Goal: Browse casually: Explore the website without a specific task or goal

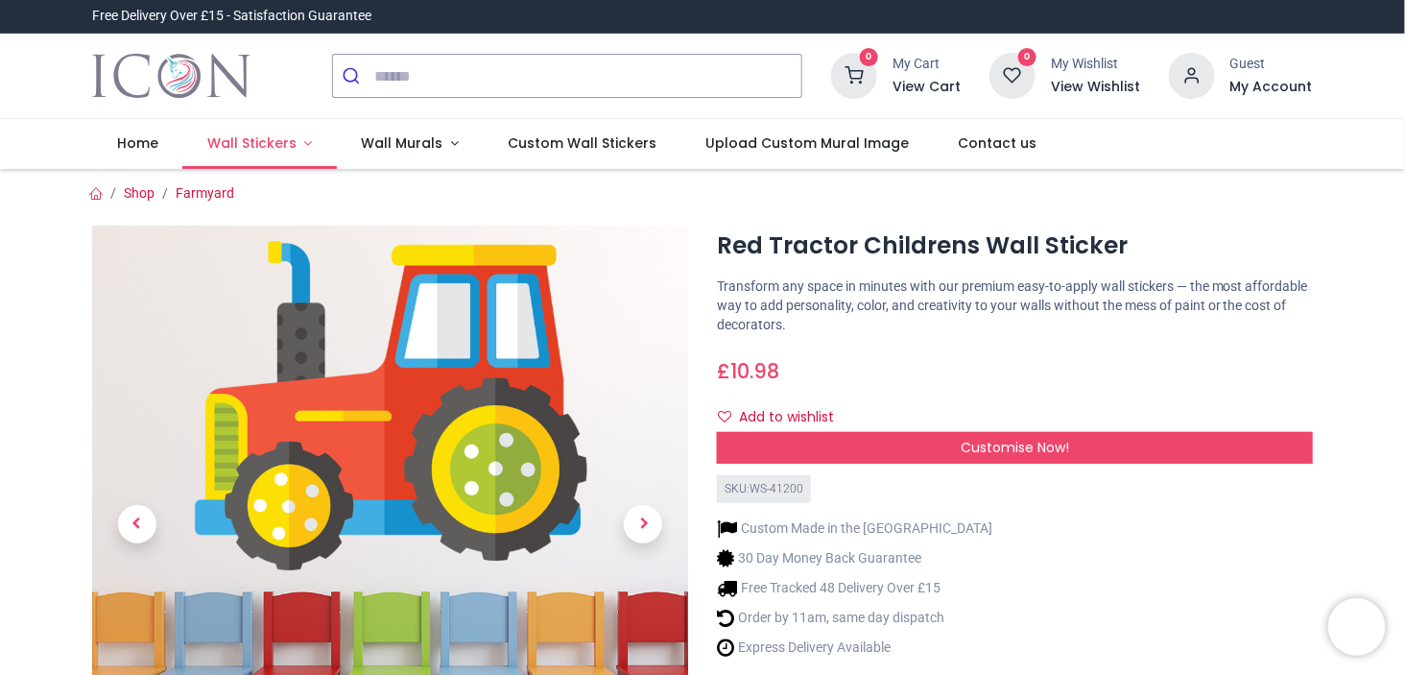
click at [299, 140] on link "Wall Stickers" at bounding box center [259, 144] width 155 height 50
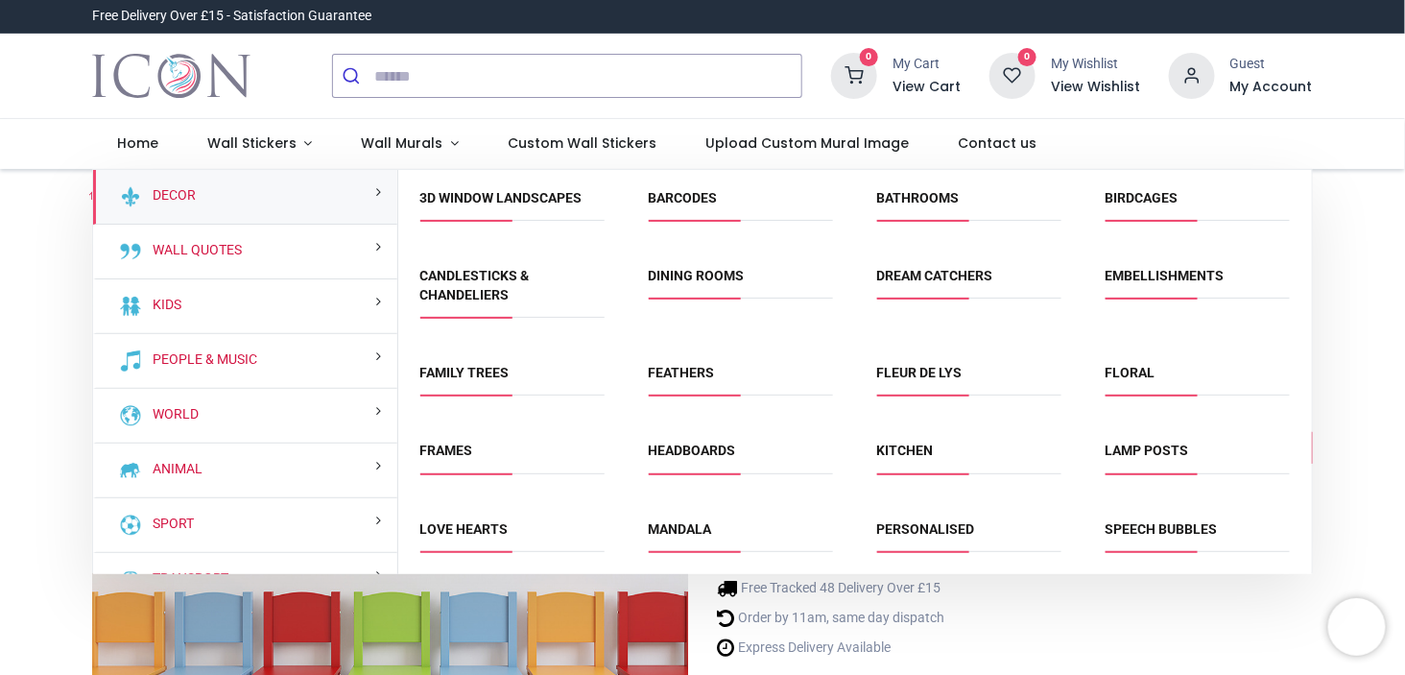
click at [134, 309] on img at bounding box center [130, 306] width 23 height 23
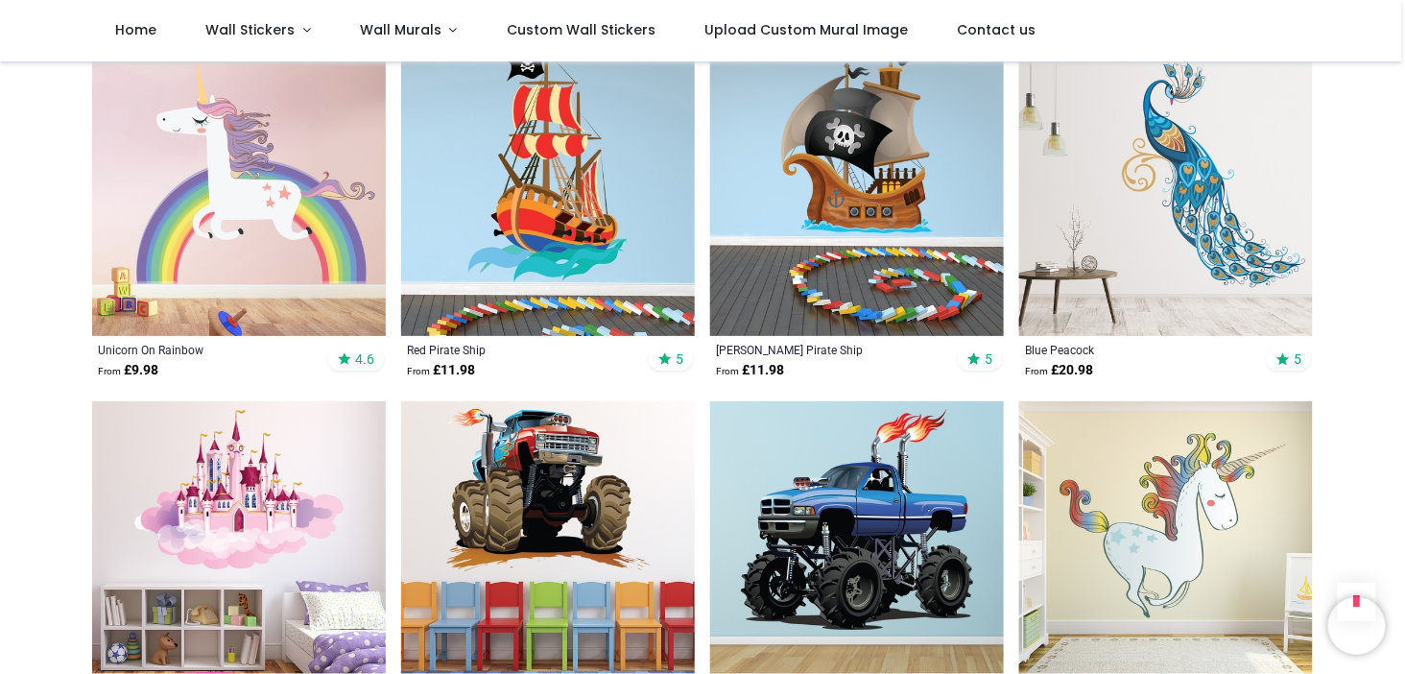
scroll to position [1545, 0]
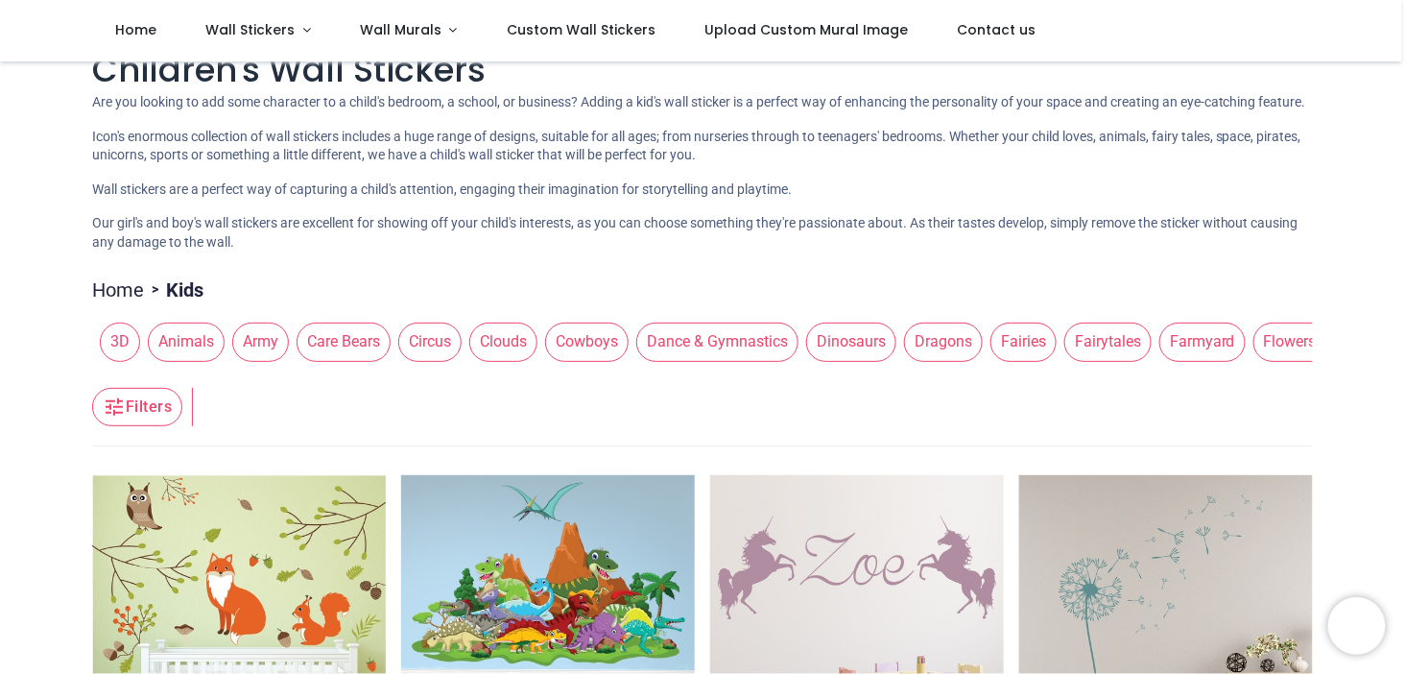
scroll to position [38, 0]
click at [1191, 358] on span "Farmyard" at bounding box center [1202, 342] width 86 height 38
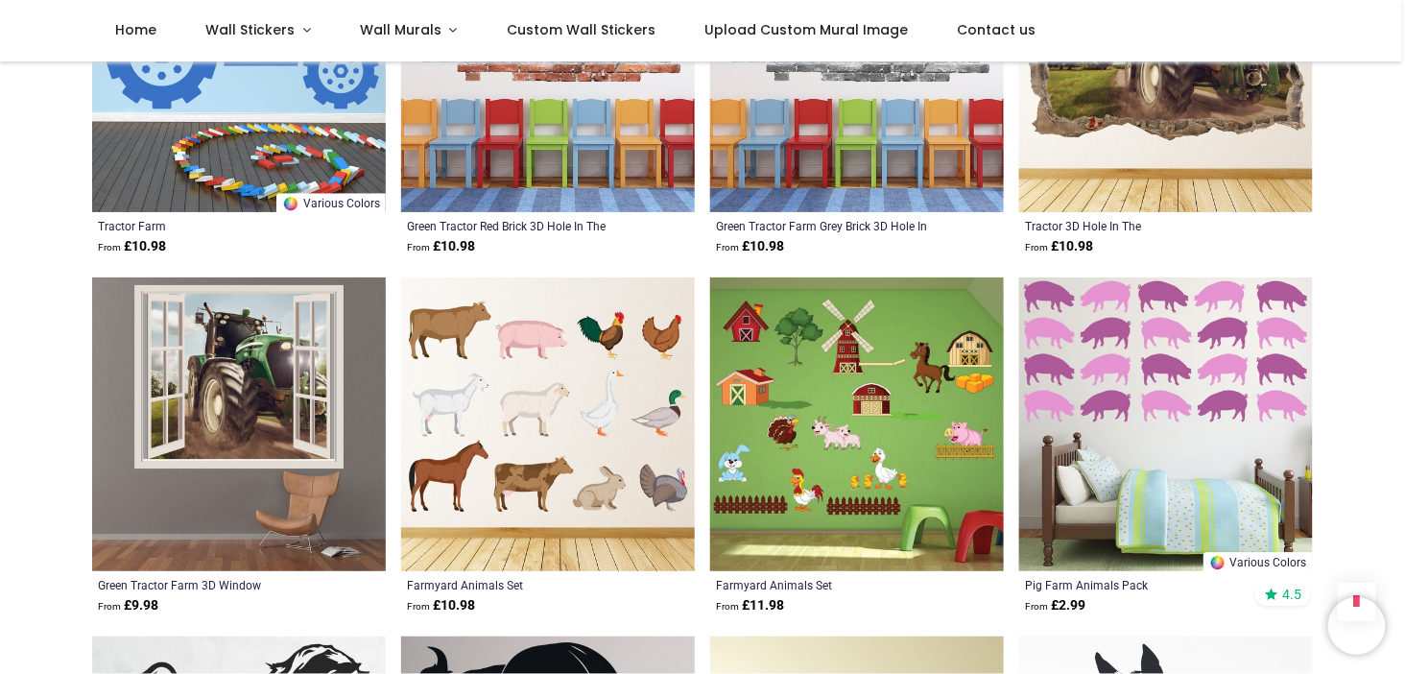
scroll to position [1675, 0]
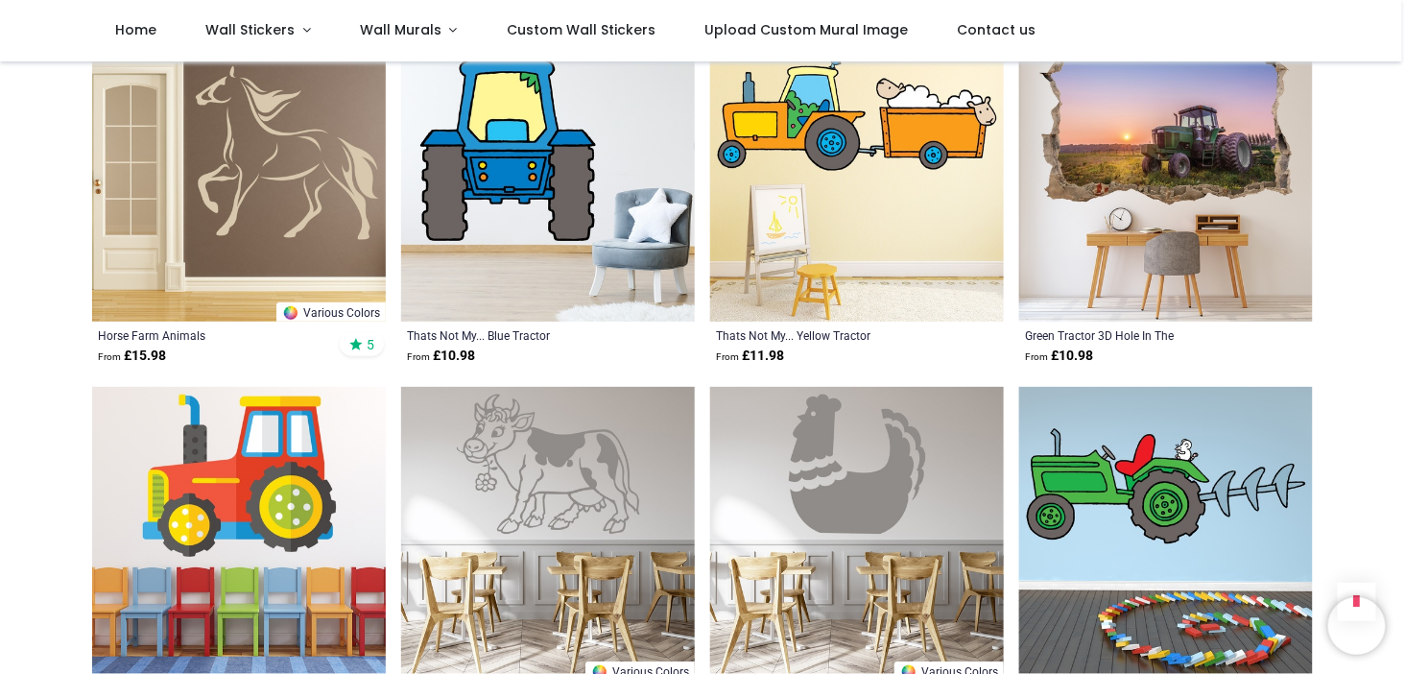
scroll to position [2644, 0]
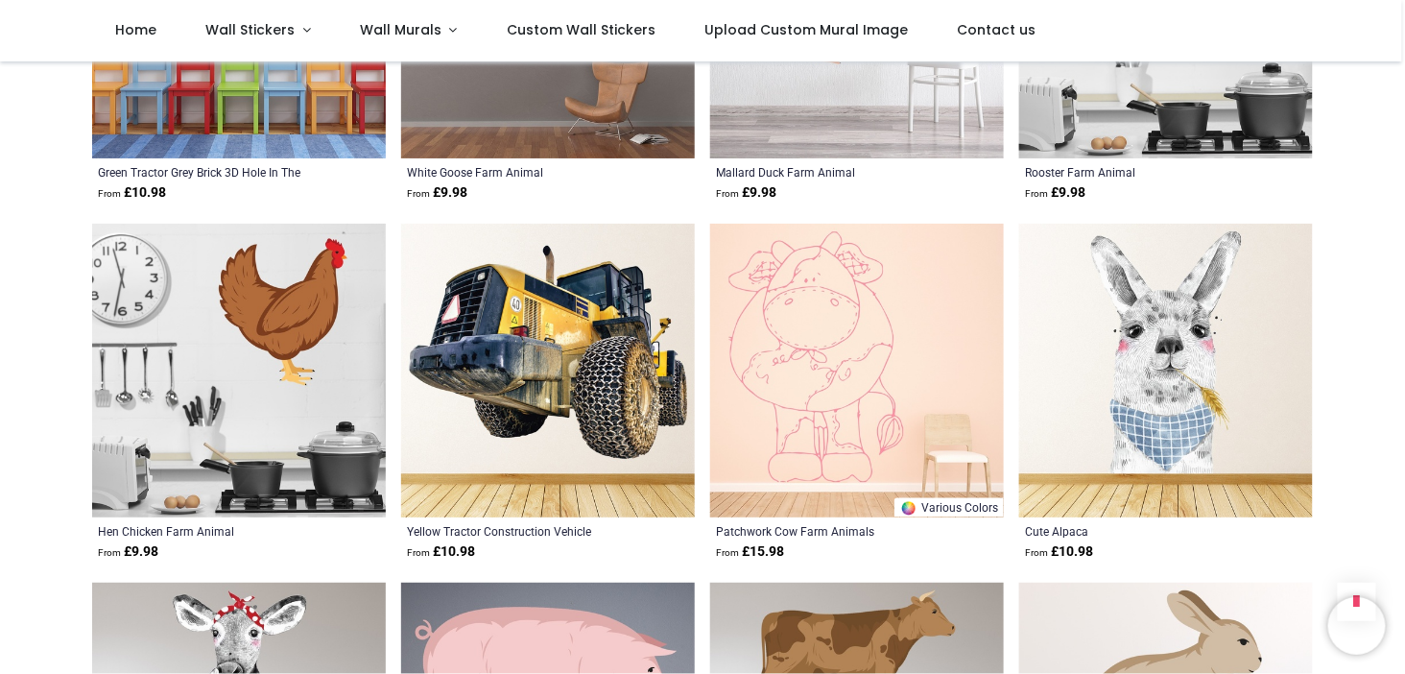
click at [1240, 506] on img at bounding box center [1166, 371] width 294 height 294
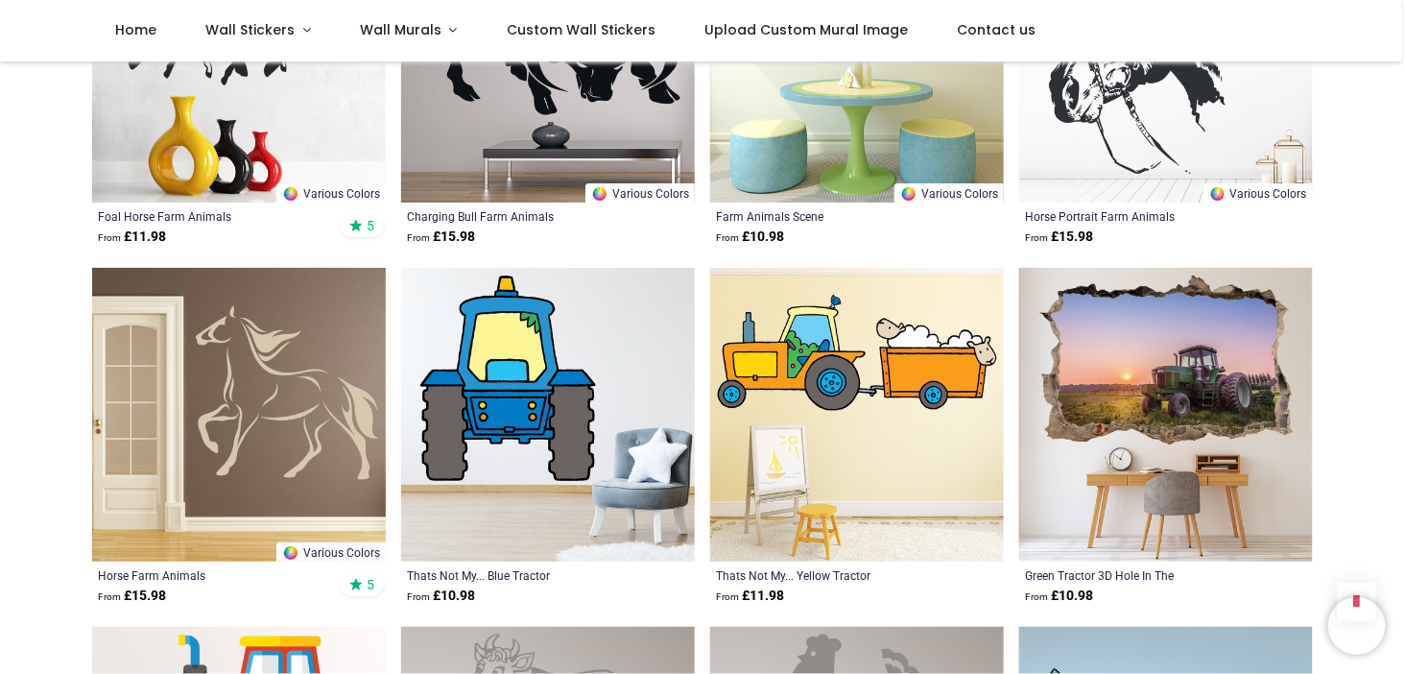
scroll to position [2329, 0]
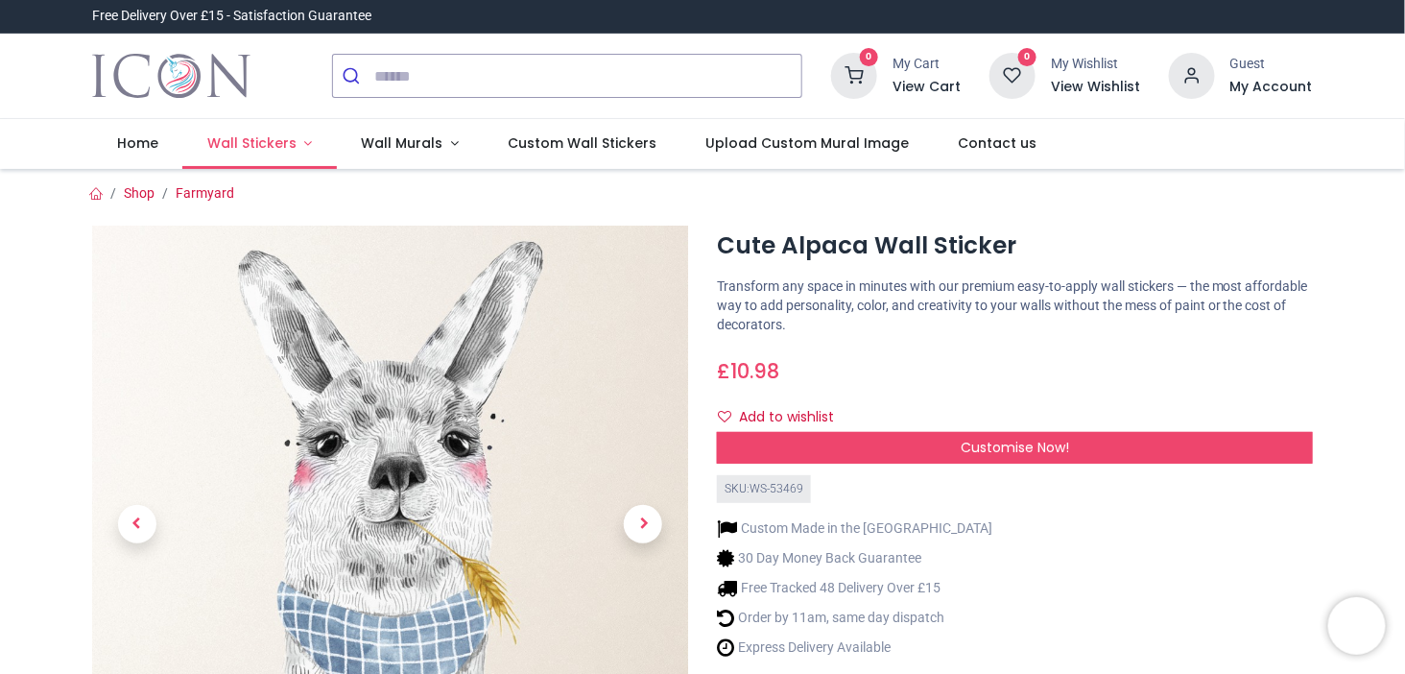
click at [300, 145] on link "Wall Stickers" at bounding box center [259, 144] width 155 height 50
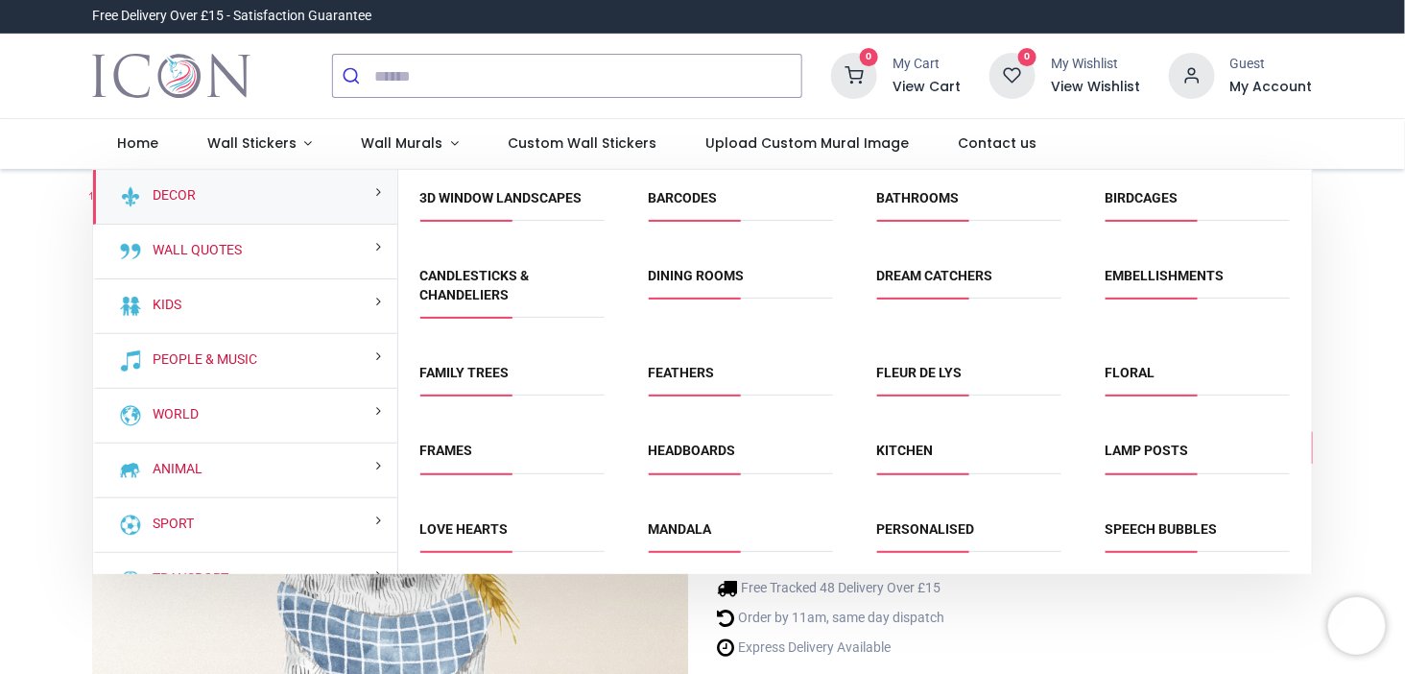
click at [277, 254] on div "Wall Quotes" at bounding box center [245, 252] width 304 height 55
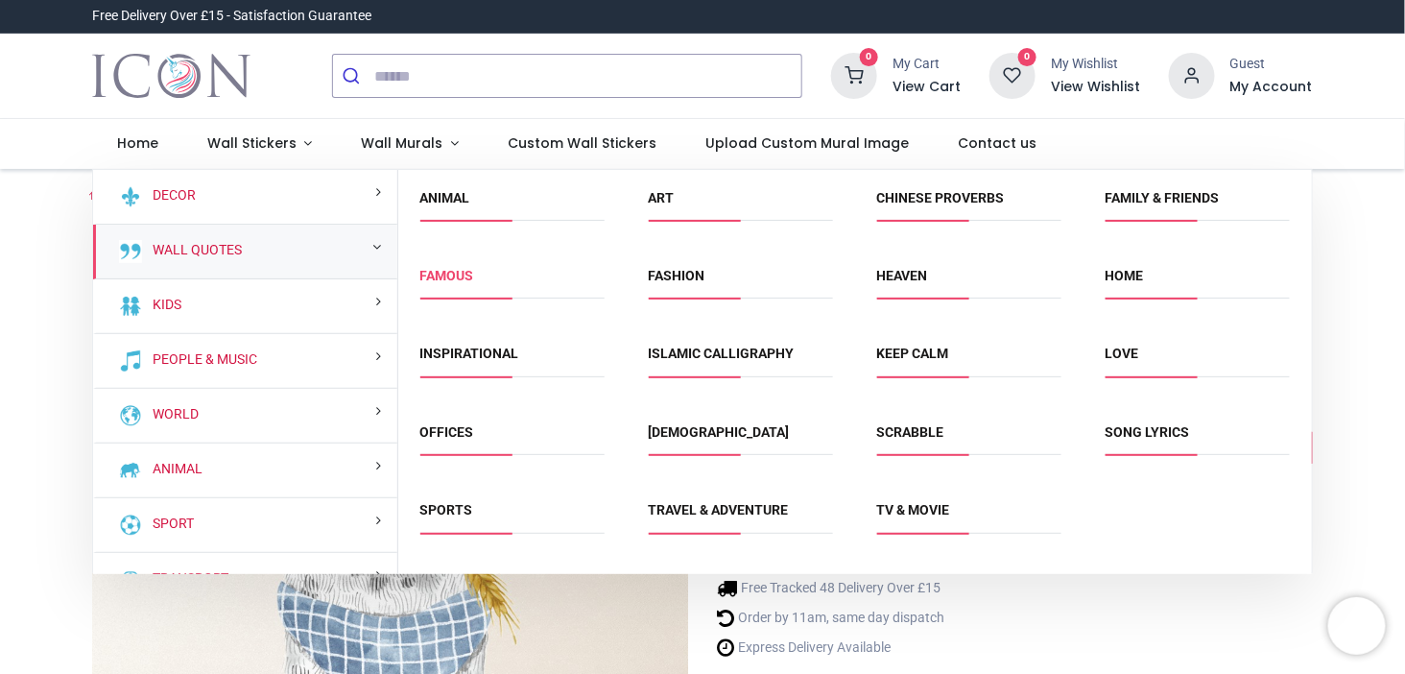
click at [462, 271] on link "Famous" at bounding box center [447, 275] width 54 height 15
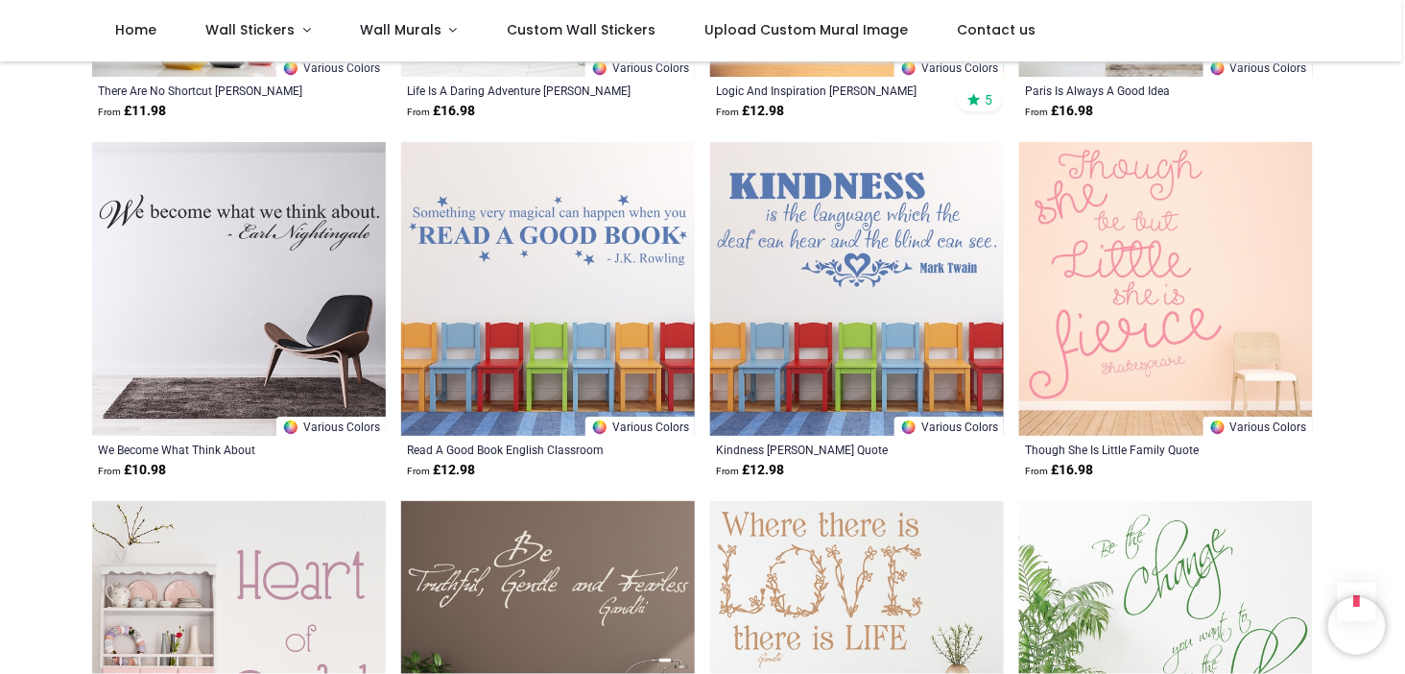
scroll to position [2097, 0]
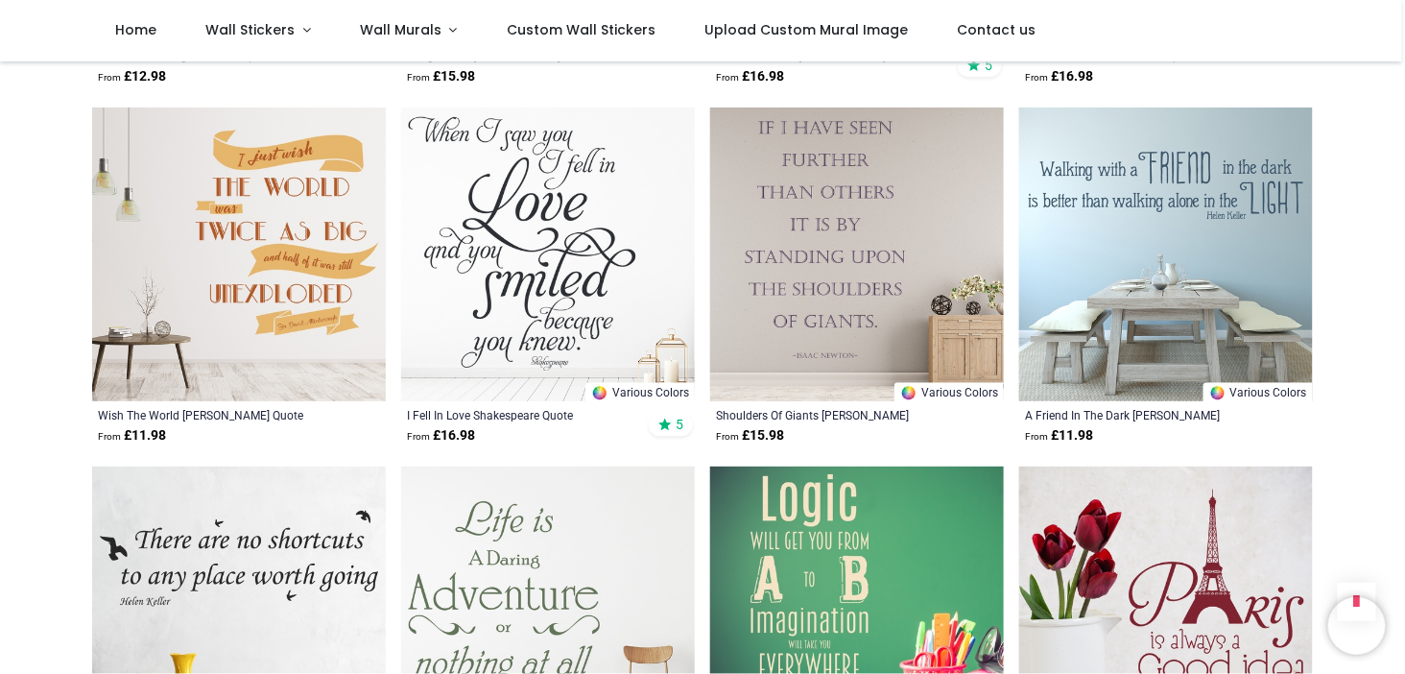
scroll to position [1351, 0]
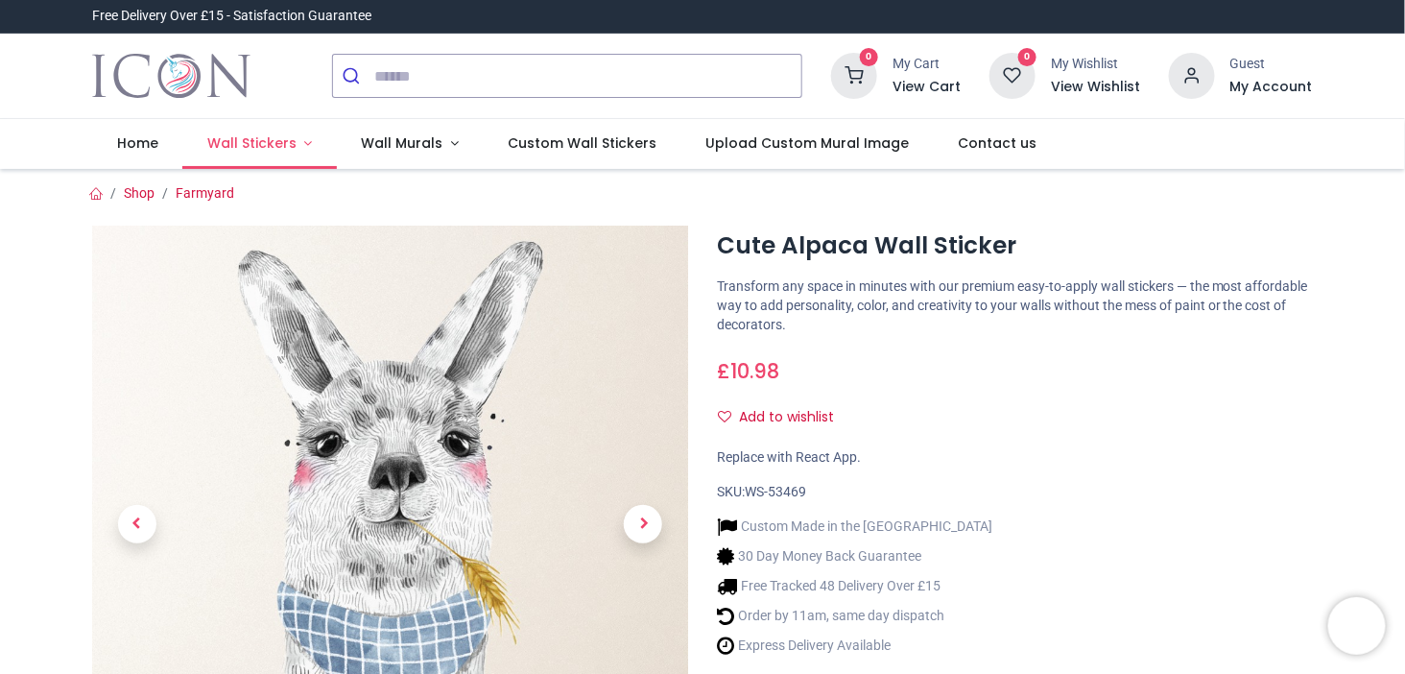
click at [303, 145] on link "Wall Stickers" at bounding box center [259, 144] width 155 height 50
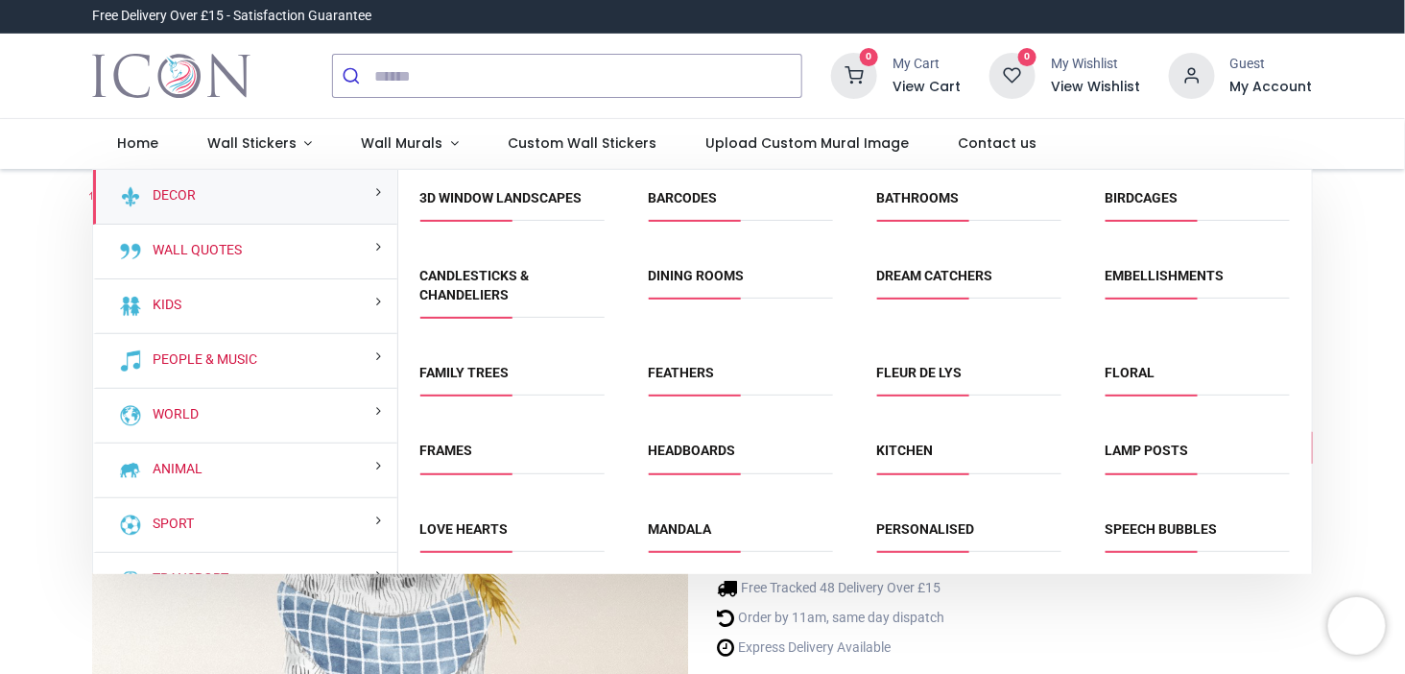
click at [155, 580] on link "Transport" at bounding box center [187, 578] width 84 height 19
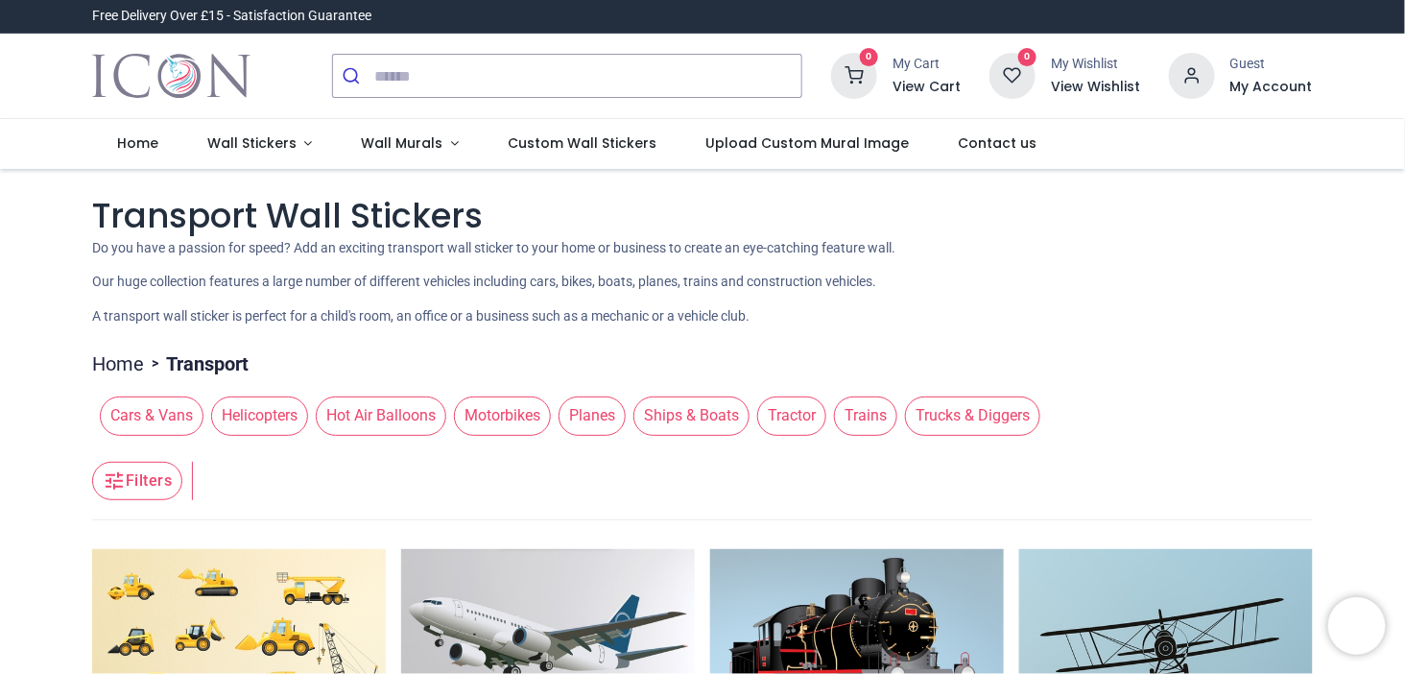
click at [108, 373] on link "Home" at bounding box center [118, 363] width 52 height 27
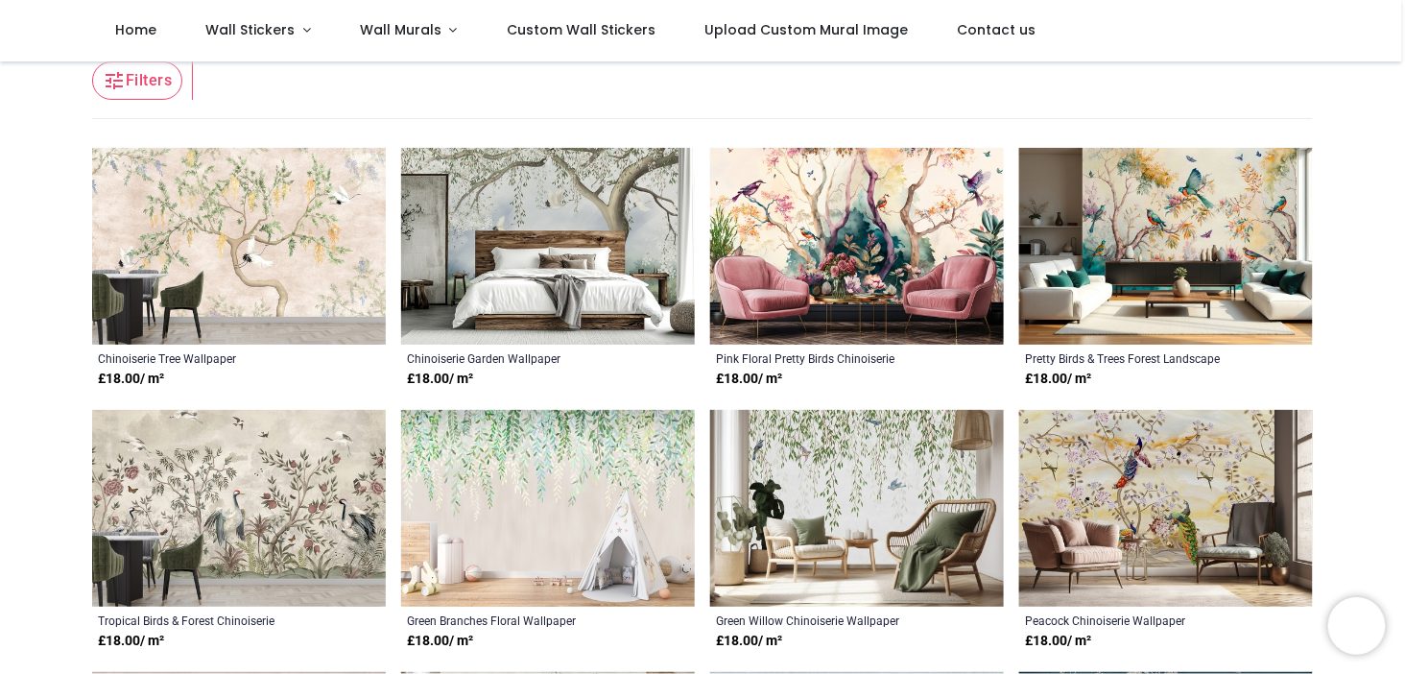
scroll to position [304, 0]
